Goal: Find specific page/section: Find specific page/section

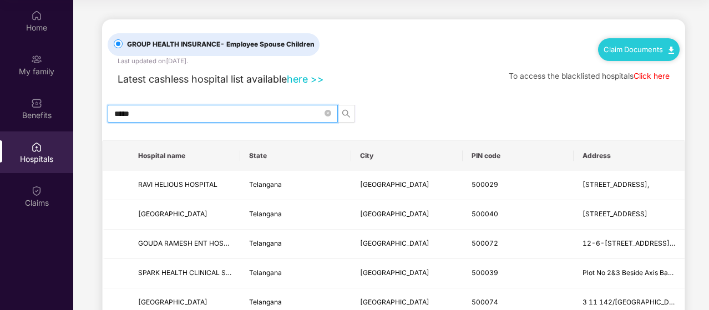
scroll to position [1056, 0]
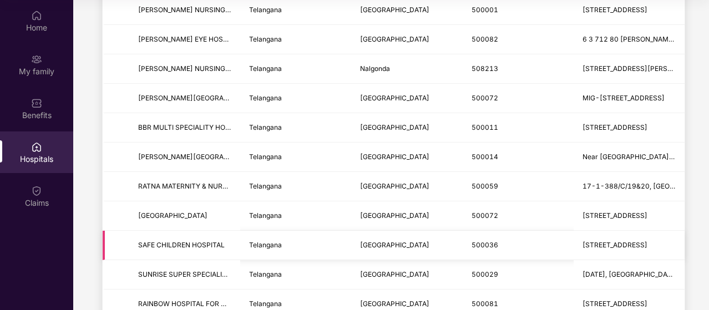
click at [467, 231] on td "500036" at bounding box center [518, 245] width 111 height 29
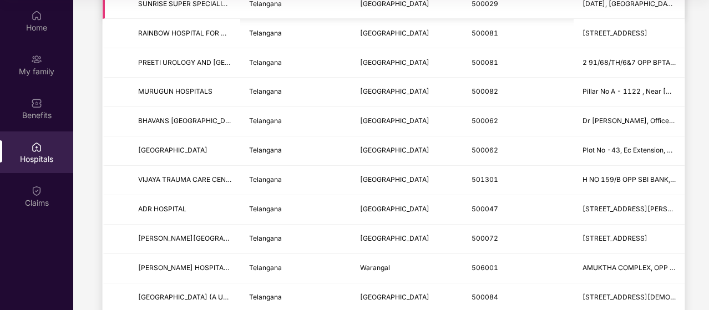
scroll to position [1389, 0]
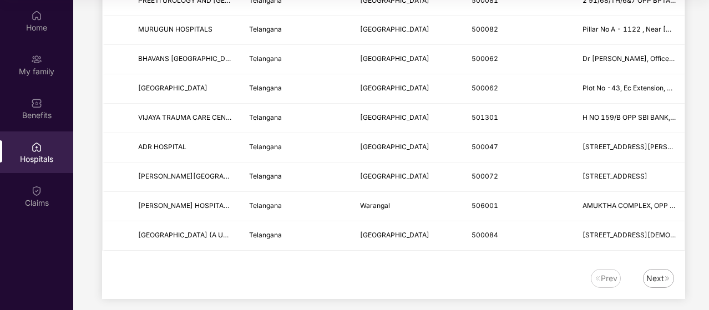
click at [664, 275] on img at bounding box center [667, 278] width 7 height 7
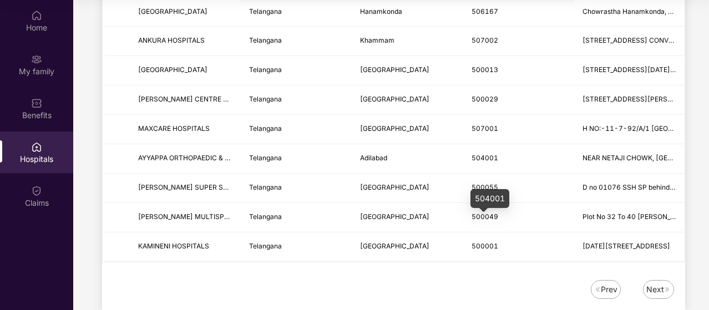
scroll to position [1379, 0]
click at [659, 282] on div "Next" at bounding box center [655, 288] width 18 height 12
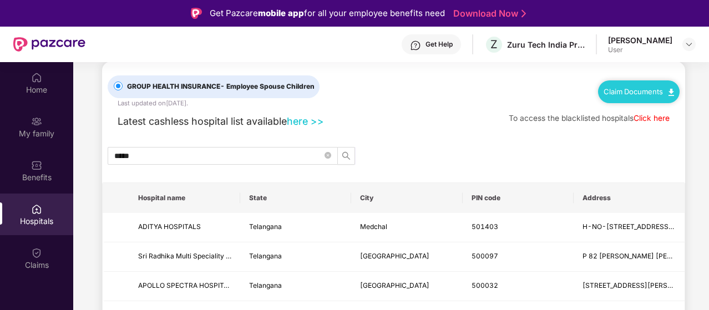
scroll to position [0, 0]
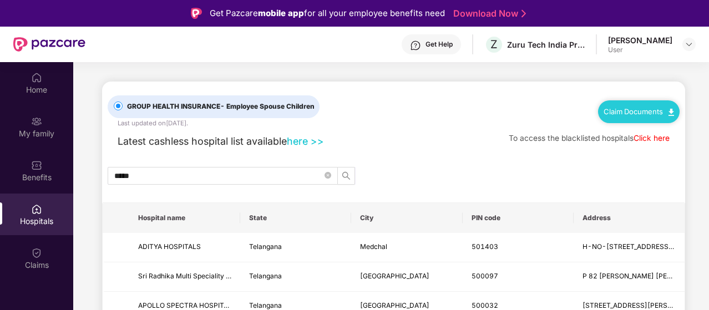
click at [651, 136] on link "Click here" at bounding box center [652, 138] width 36 height 9
click at [662, 114] on link "Claim Documents" at bounding box center [639, 111] width 70 height 9
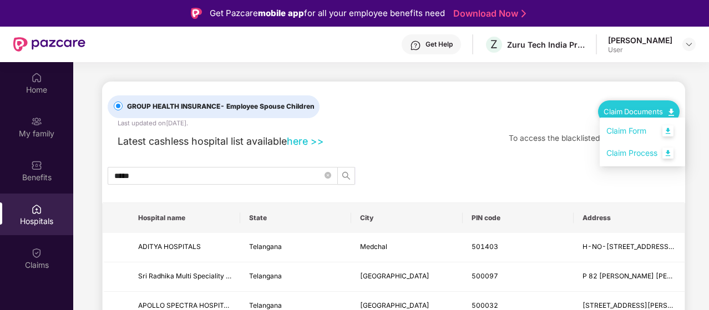
click at [429, 115] on div "GROUP HEALTH INSURANCE - Employee Spouse Children Last updated on [DATE] . Clai…" at bounding box center [394, 105] width 572 height 47
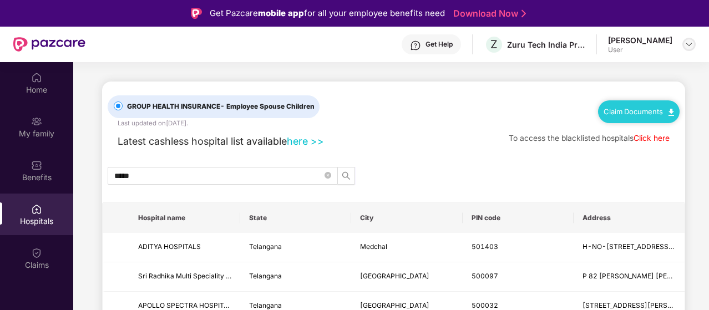
click at [683, 48] on div at bounding box center [688, 44] width 13 height 13
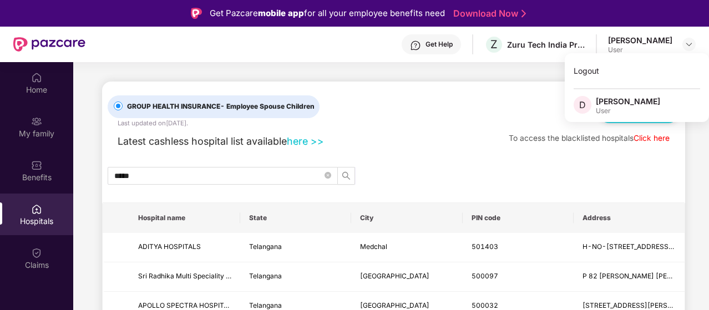
click at [464, 88] on div "GROUP HEALTH INSURANCE - Employee Spouse Children Last updated on [DATE] . Clai…" at bounding box center [394, 105] width 572 height 47
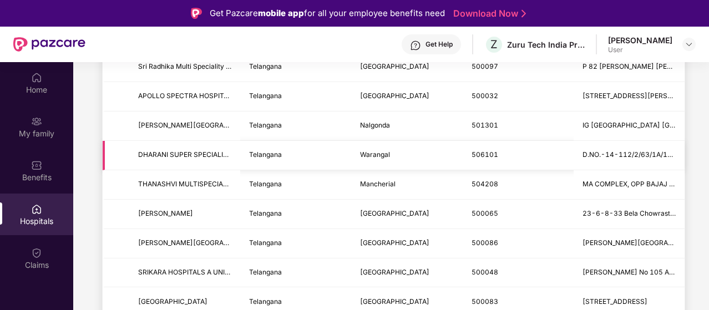
scroll to position [211, 0]
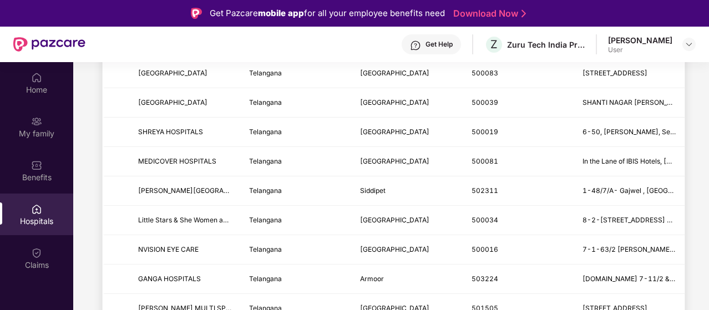
click at [430, 258] on td "[GEOGRAPHIC_DATA]" at bounding box center [406, 249] width 111 height 29
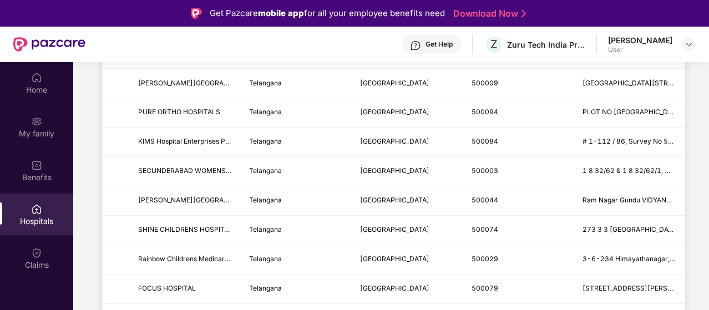
scroll to position [719, 0]
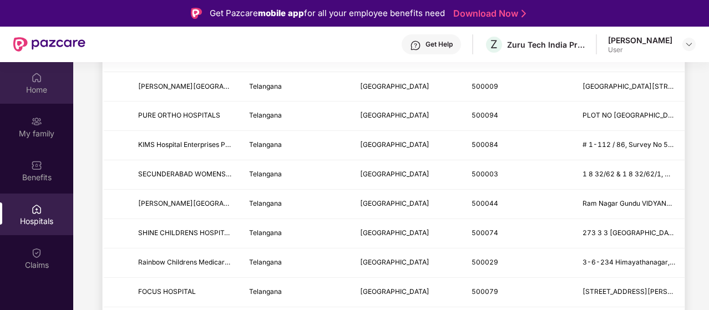
click at [31, 84] on div "Home" at bounding box center [36, 89] width 73 height 11
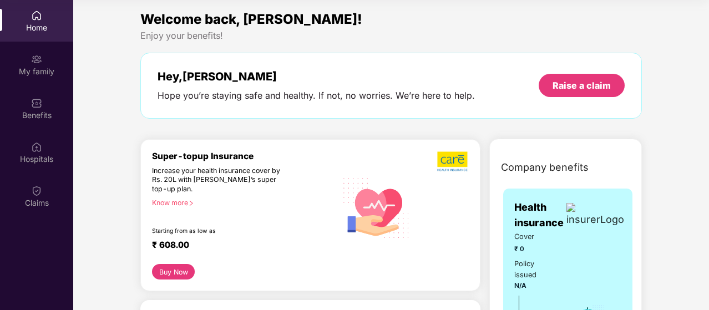
scroll to position [0, 0]
